Goal: Transaction & Acquisition: Purchase product/service

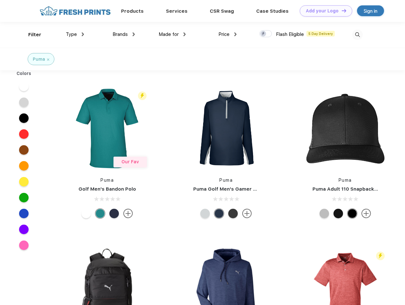
click at [324, 11] on link "Add your Logo Design Tool" at bounding box center [326, 10] width 52 height 11
click at [0, 0] on div "Design Tool" at bounding box center [0, 0] width 0 height 0
click at [341, 10] on link "Add your Logo Design Tool" at bounding box center [326, 10] width 52 height 11
click at [31, 35] on div "Filter" at bounding box center [34, 34] width 13 height 7
click at [75, 34] on span "Type" at bounding box center [71, 34] width 11 height 6
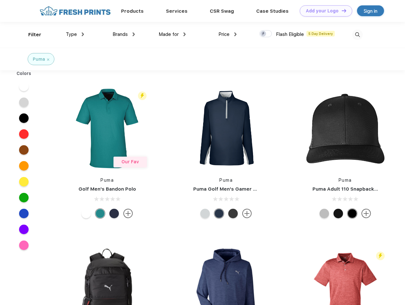
click at [124, 34] on span "Brands" at bounding box center [120, 34] width 15 height 6
click at [172, 34] on span "Made for" at bounding box center [169, 34] width 20 height 6
click at [228, 34] on span "Price" at bounding box center [223, 34] width 11 height 6
click at [266, 34] on div at bounding box center [266, 33] width 12 height 7
click at [264, 34] on input "checkbox" at bounding box center [262, 32] width 4 height 4
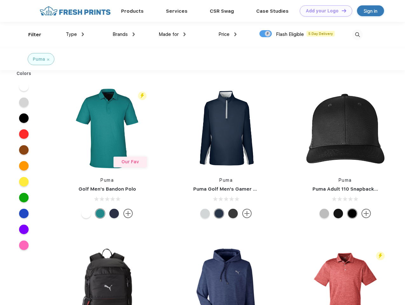
click at [357, 35] on img at bounding box center [357, 35] width 10 height 10
